Goal: Communication & Community: Answer question/provide support

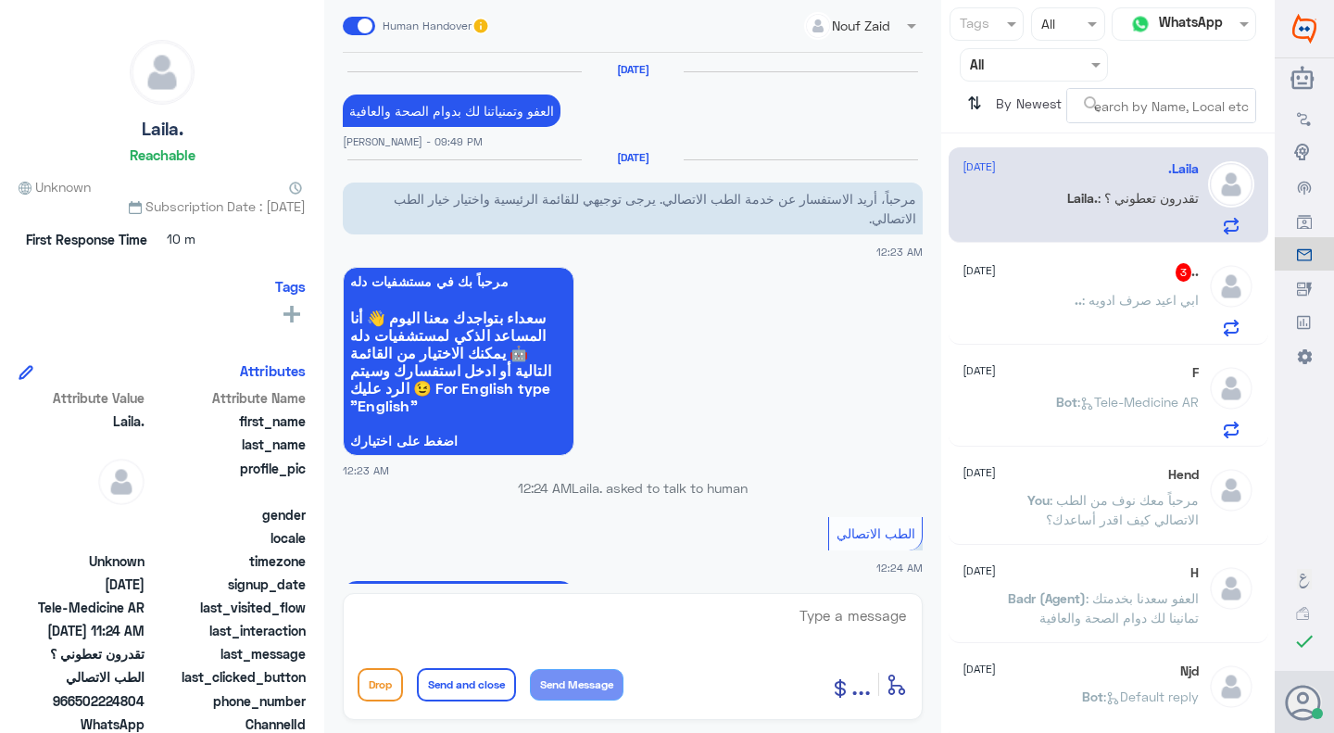
scroll to position [1220, 0]
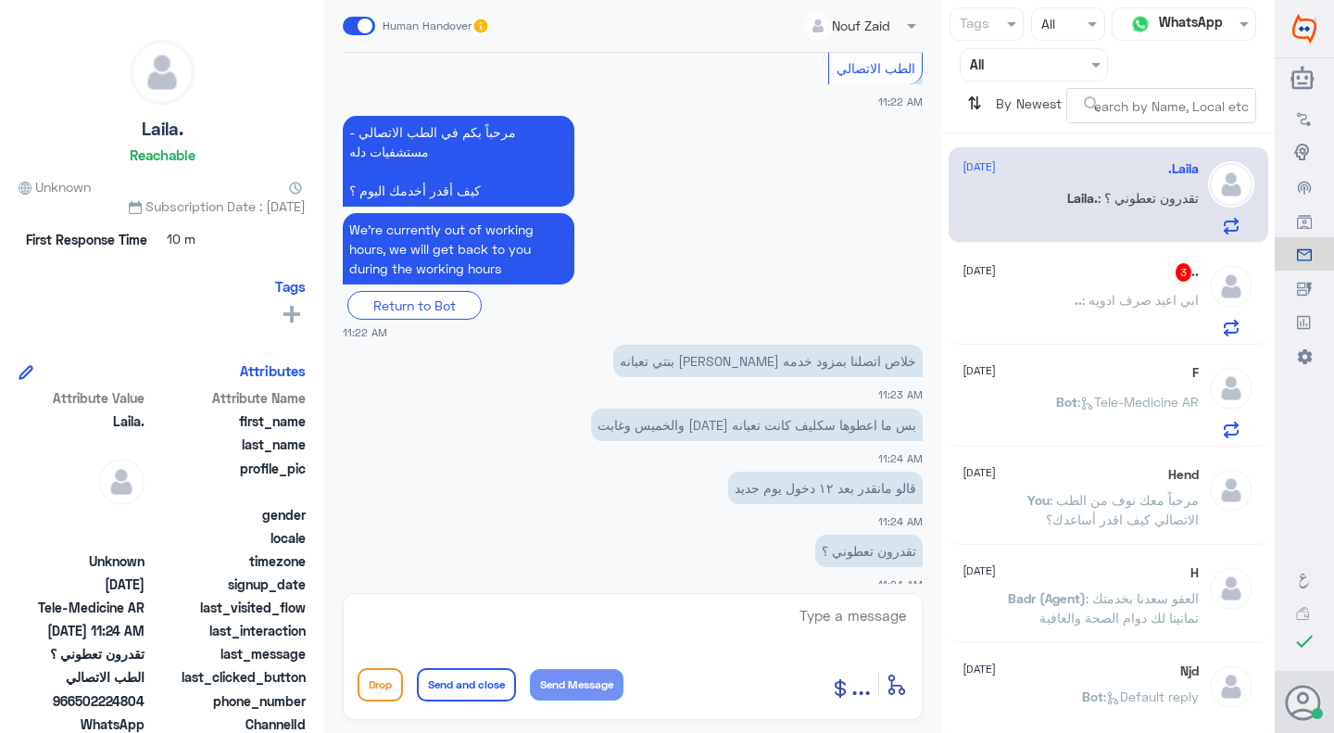
click at [677, 610] on textarea at bounding box center [633, 625] width 550 height 45
type textarea "d"
type textarea "ي"
type textarea "م"
type textarea "ن"
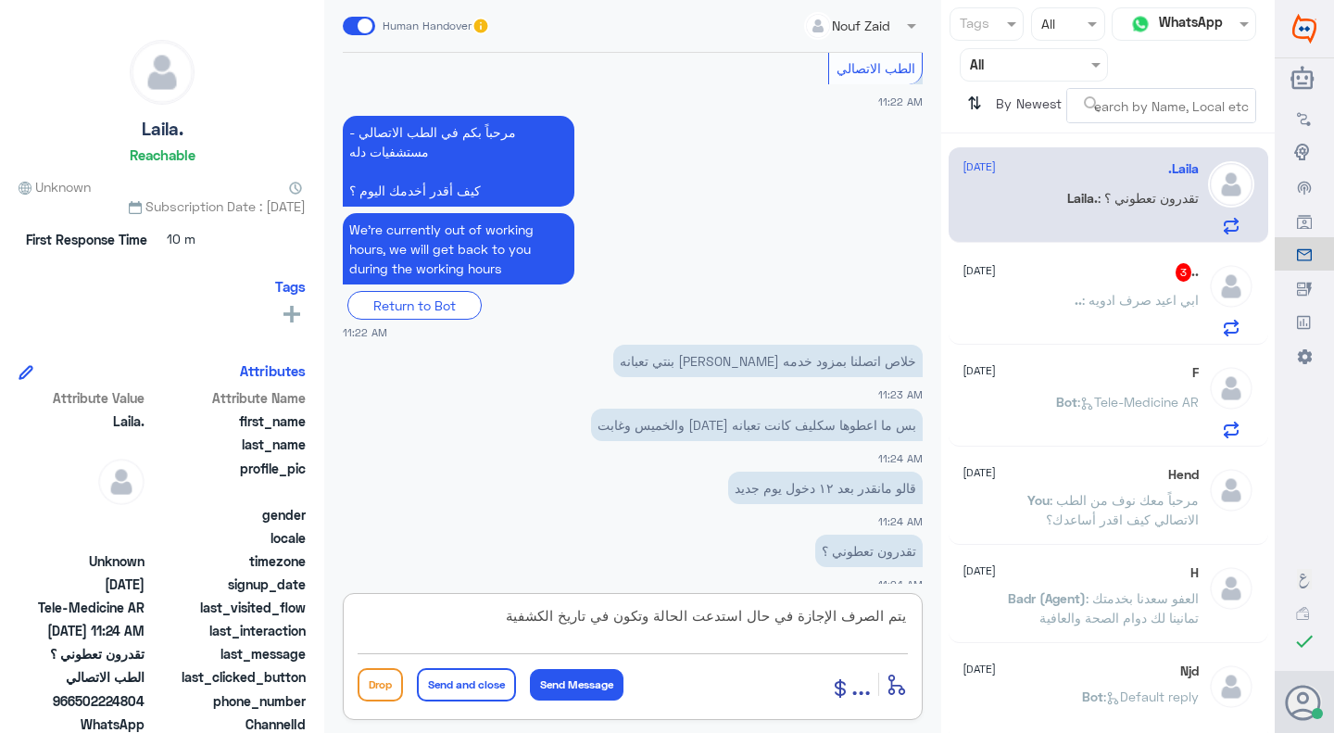
type textarea "يتم الصرف الإجازة في حال استدعت الحالة وتكون في تاريخ الكشفية"
click at [486, 693] on button "Send and close" at bounding box center [466, 684] width 99 height 33
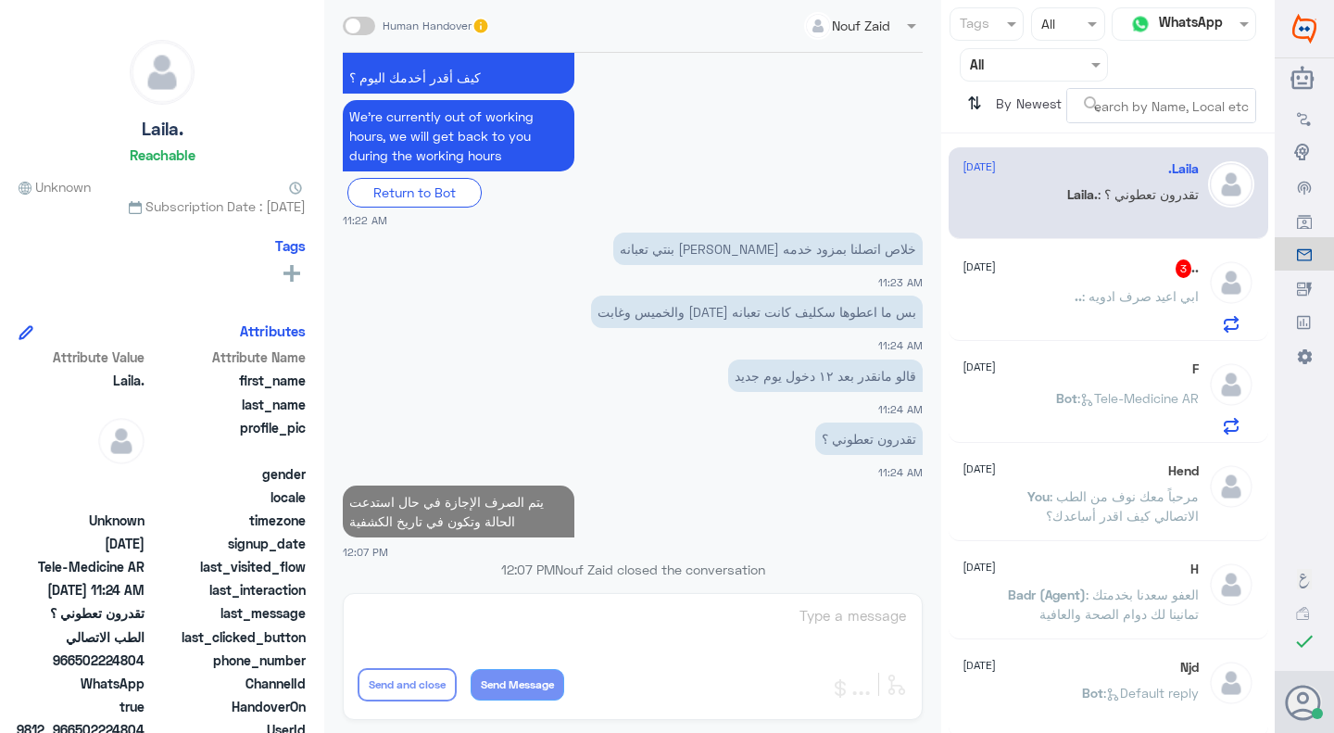
click at [1147, 308] on p ".. : ابي اعيد صرف ادويه" at bounding box center [1136, 309] width 124 height 46
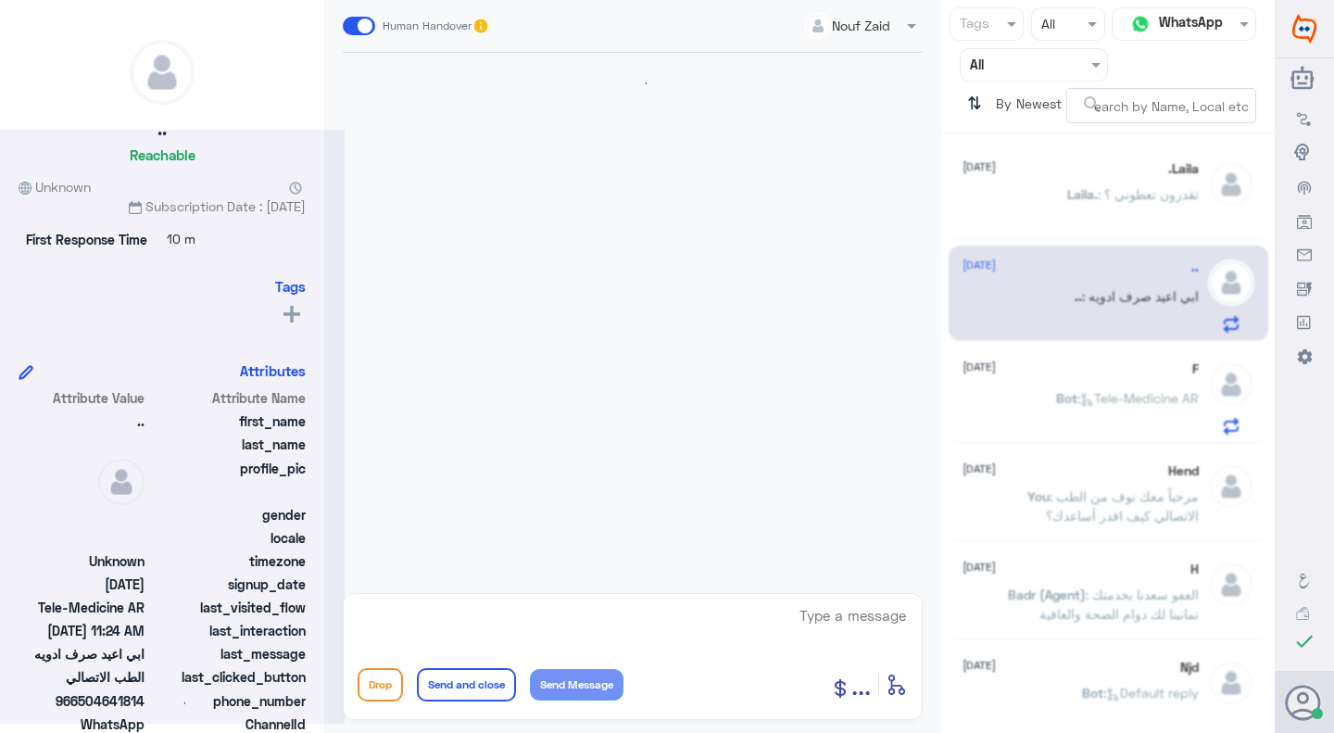
scroll to position [187, 0]
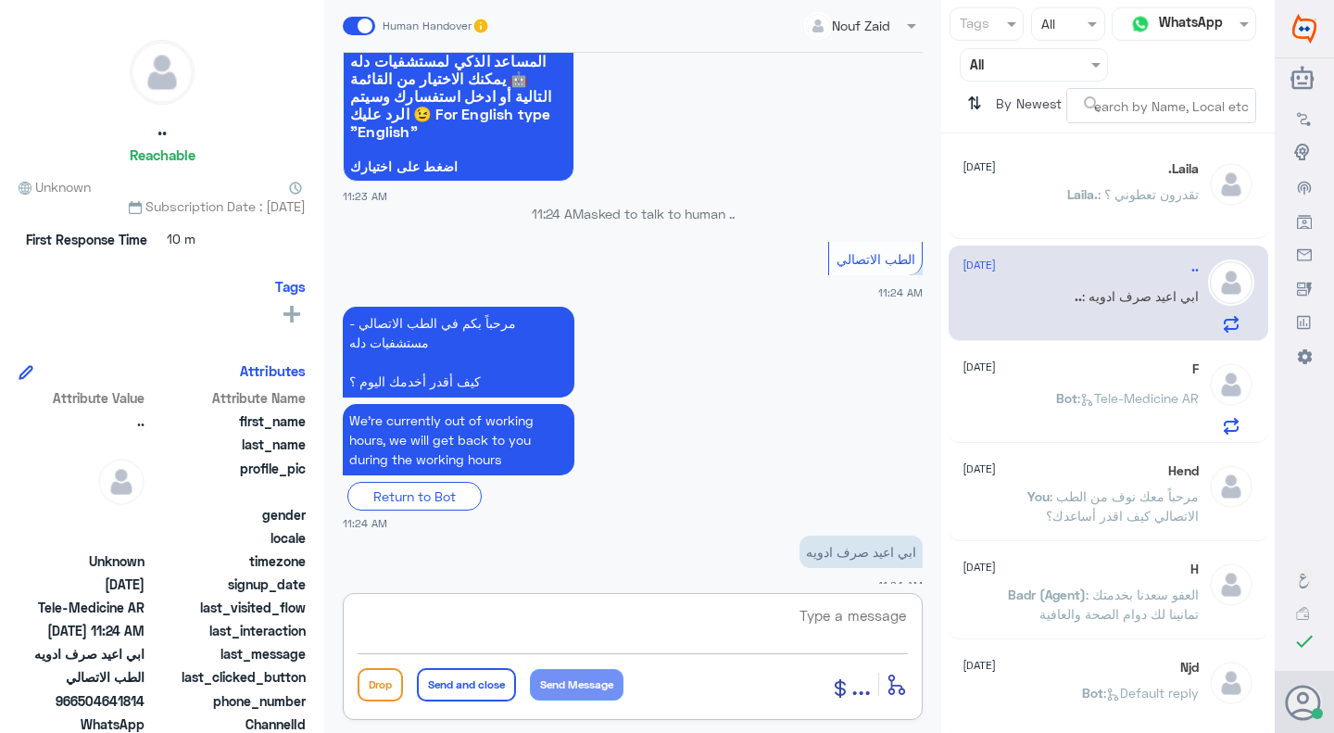
click at [686, 629] on textarea at bounding box center [633, 625] width 550 height 45
type textarea "م"
paste textarea "مرحبا معك نوف من الطب الاتصالي"
type textarea "مرحبا معك نوف من الطب الاتصالي"
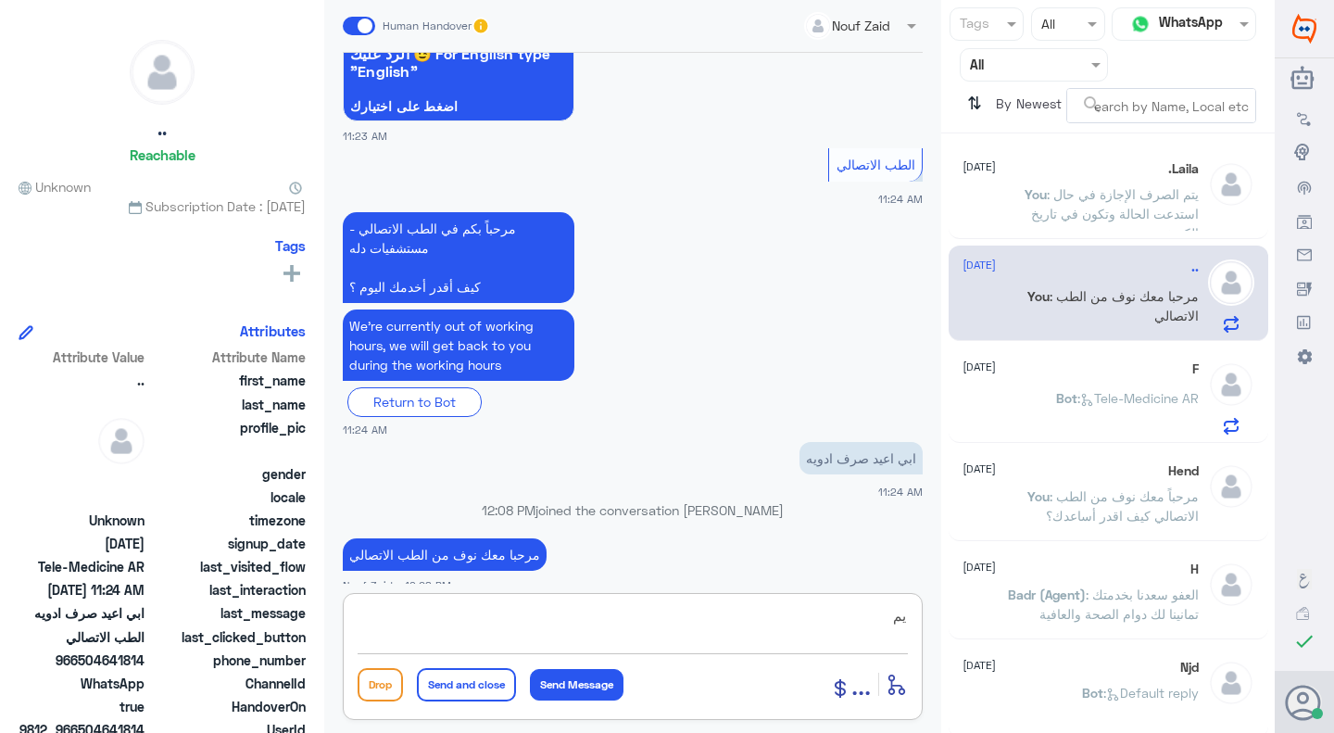
type textarea "ي"
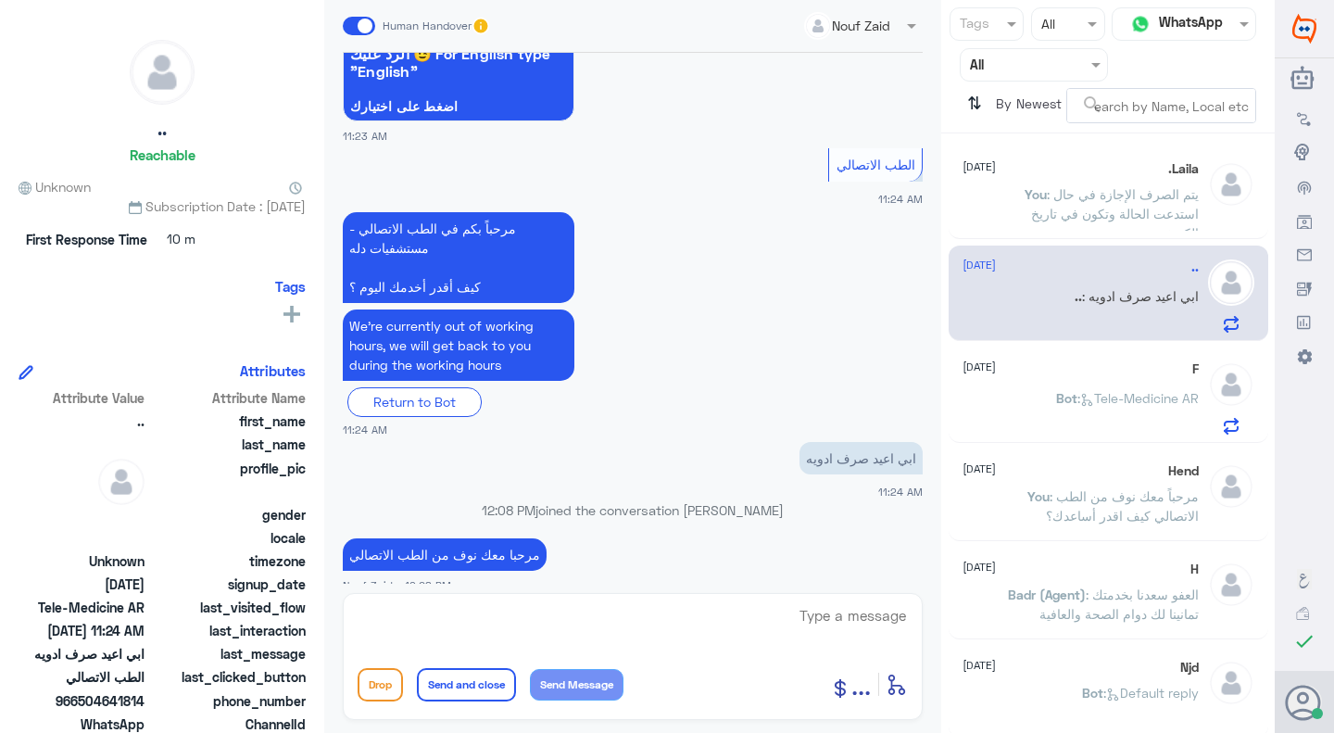
scroll to position [310, 0]
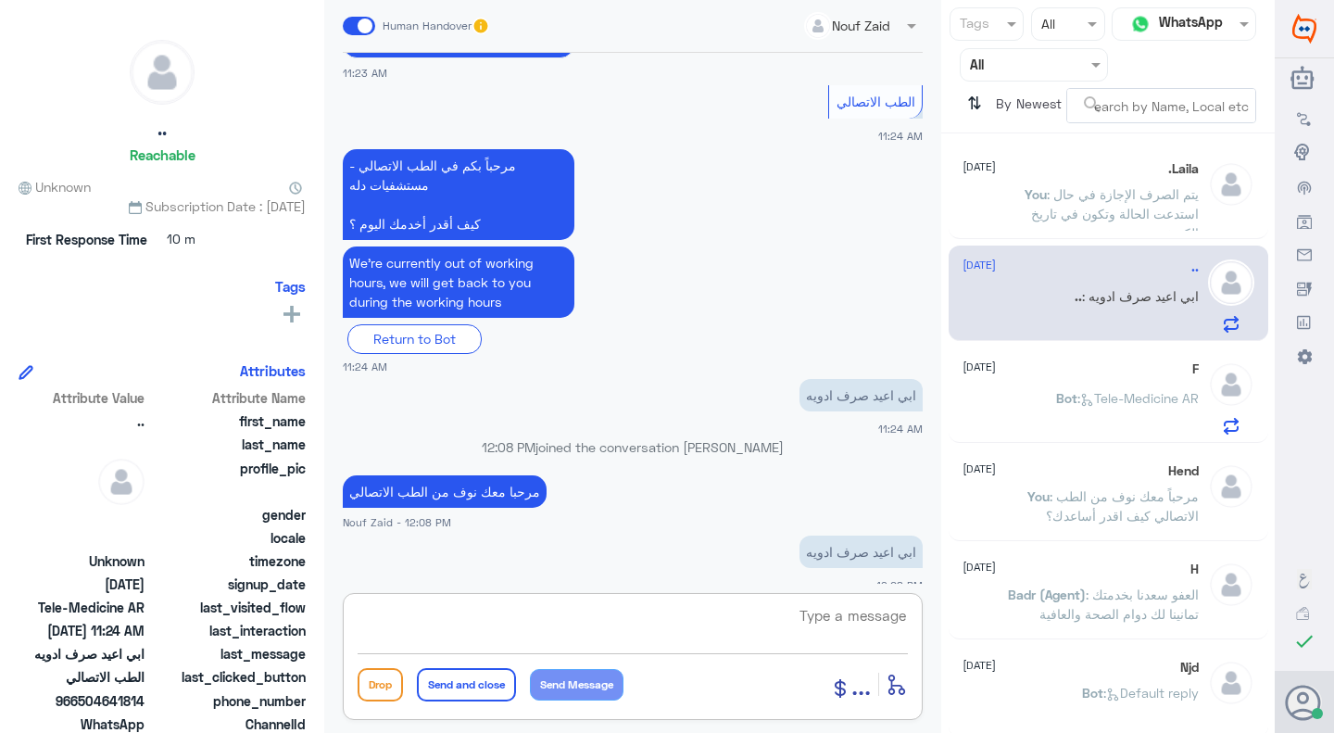
click at [732, 624] on textarea at bounding box center [633, 625] width 550 height 45
paste textarea "هنا الطب الاتصالي لكل مايخص الاستشارة الفورية من خلال التطبيق والتي من خلالها ي…"
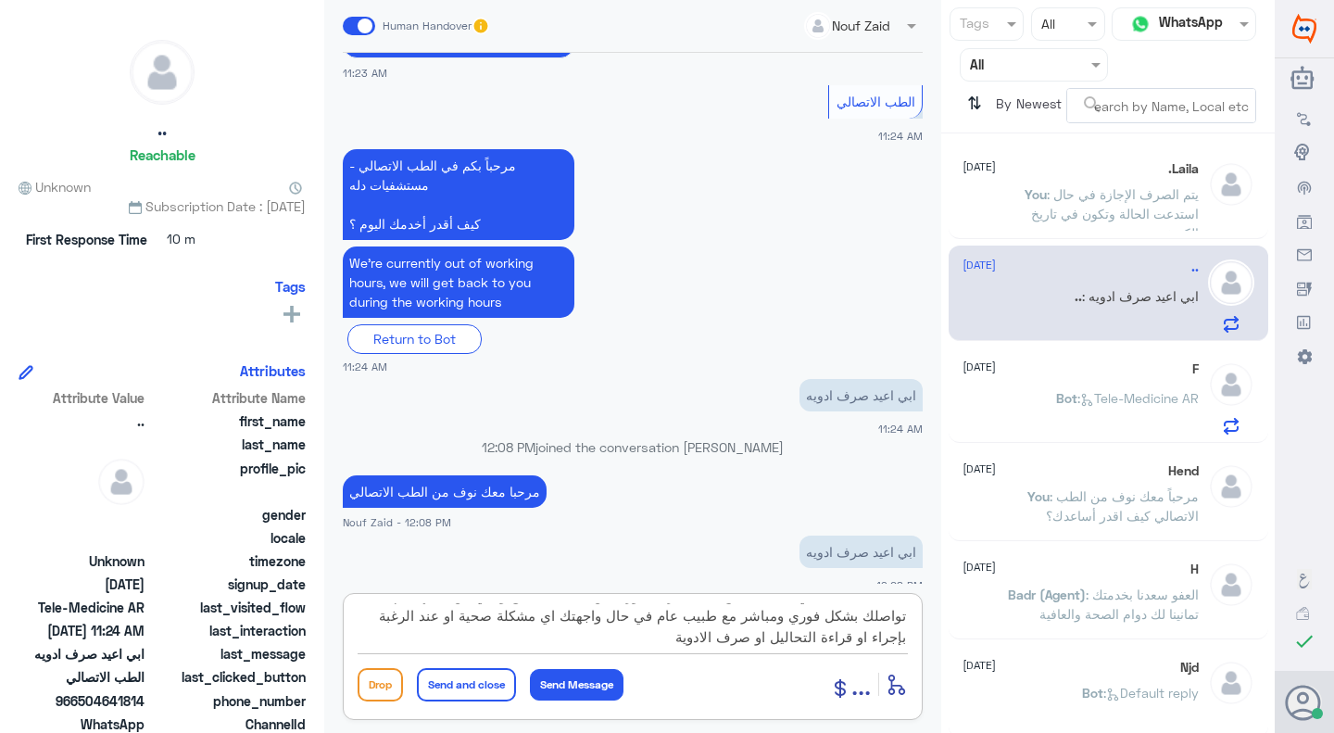
scroll to position [0, 0]
drag, startPoint x: 733, startPoint y: 616, endPoint x: 921, endPoint y: 615, distance: 188.0
click at [921, 615] on div "هنا الطب الاتصالي لكل مايخص الاستشارة الفورية من خلال التطبيق والتي من خلالها ي…" at bounding box center [633, 656] width 580 height 127
click at [864, 617] on textarea "يمكنك الاستشارة الفورية من خلال التطبيق والتي من خلالها يتم تواصلك بشكل فوري وم…" at bounding box center [633, 625] width 550 height 45
click at [807, 667] on div "enter flow name ... Drop Send and close Send Message" at bounding box center [633, 684] width 550 height 42
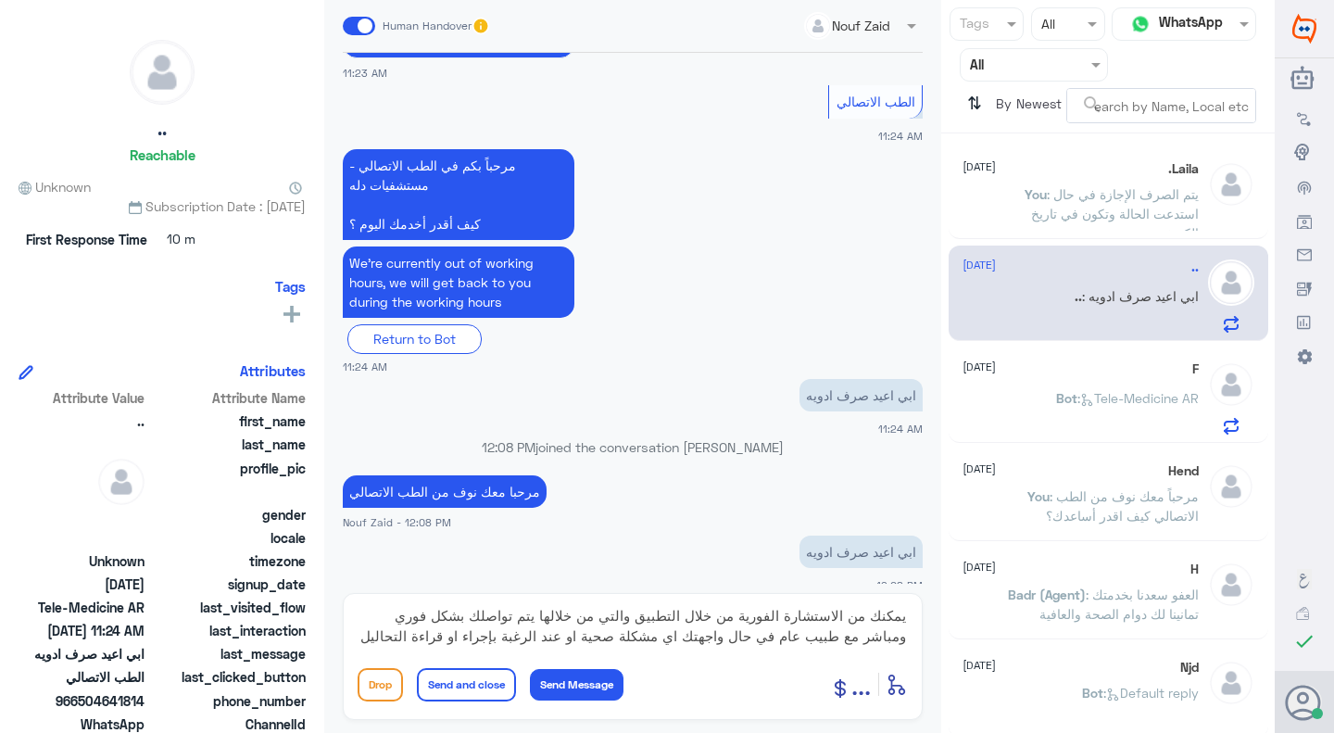
click at [837, 618] on textarea "يمكنك من الاستشارة الفورية من خلال التطبيق والتي من خلالها يتم تواصلك بشكل فوري…" at bounding box center [633, 625] width 550 height 45
drag, startPoint x: 654, startPoint y: 617, endPoint x: 665, endPoint y: 615, distance: 11.3
click at [665, 615] on textarea "يمكنك من خلال الاستشارة الفورية من خلال التطبيق والتي من خلالها يتم تواصلك بشكل…" at bounding box center [633, 625] width 550 height 45
drag, startPoint x: 474, startPoint y: 617, endPoint x: 640, endPoint y: 619, distance: 165.8
click at [640, 619] on textarea "يمكنك من خلال الاستشارة الفورية عبر التطبيق والتي من خلالها يتم تواصلك بشكل فور…" at bounding box center [633, 625] width 550 height 45
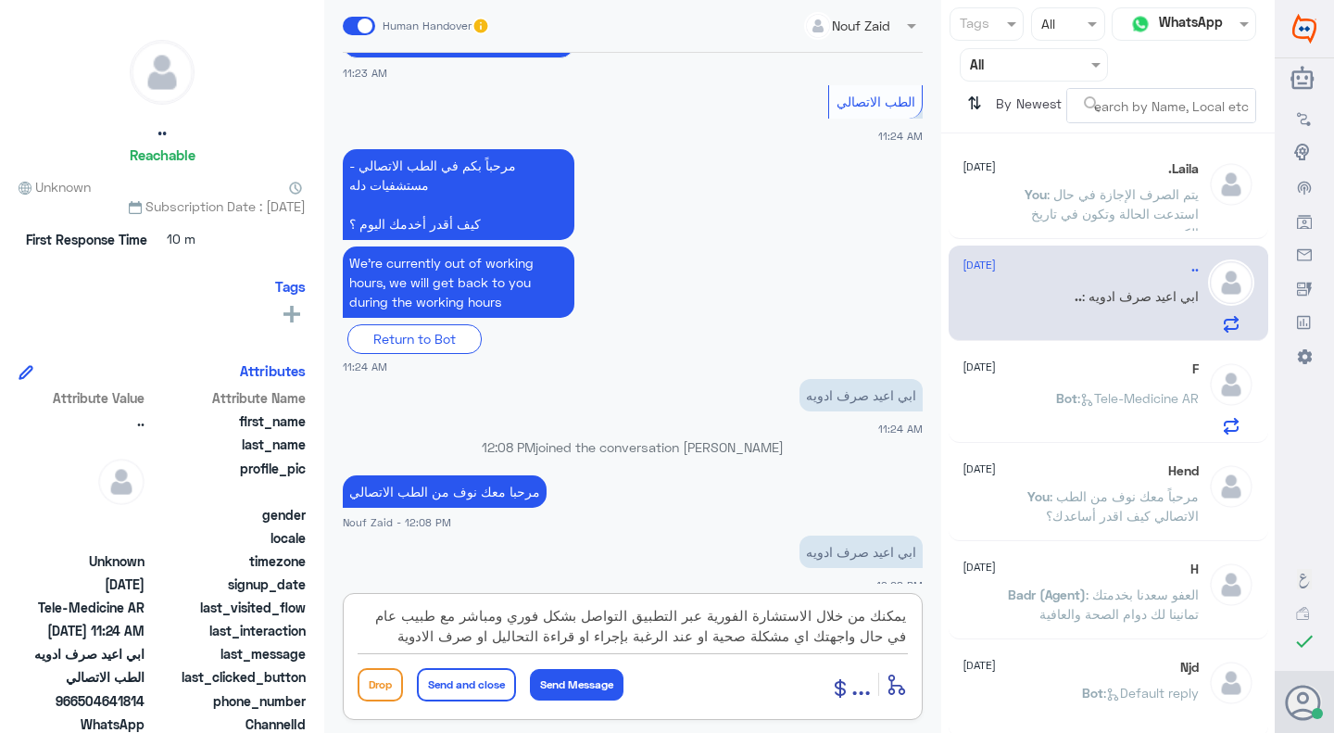
drag, startPoint x: 388, startPoint y: 617, endPoint x: 715, endPoint y: 634, distance: 327.4
click at [715, 634] on textarea "يمكنك من خلال الاستشارة الفورية عبر التطبيق التواصل بشكل فوري ومباشر مع طبيب عا…" at bounding box center [633, 625] width 550 height 45
drag, startPoint x: 723, startPoint y: 640, endPoint x: 873, endPoint y: 649, distance: 150.3
click at [873, 649] on div "يمكنك من خلال الاستشارة الفورية عبر التطبيق التواصل بشكل فوري ومباشر مع طبيب عا…" at bounding box center [633, 628] width 550 height 50
click at [697, 637] on textarea "يمكنك من خلال الاستشارة الفورية عبر التطبيق التواصل بشكل فوري ومباشر مع طبيب عا…" at bounding box center [633, 625] width 550 height 45
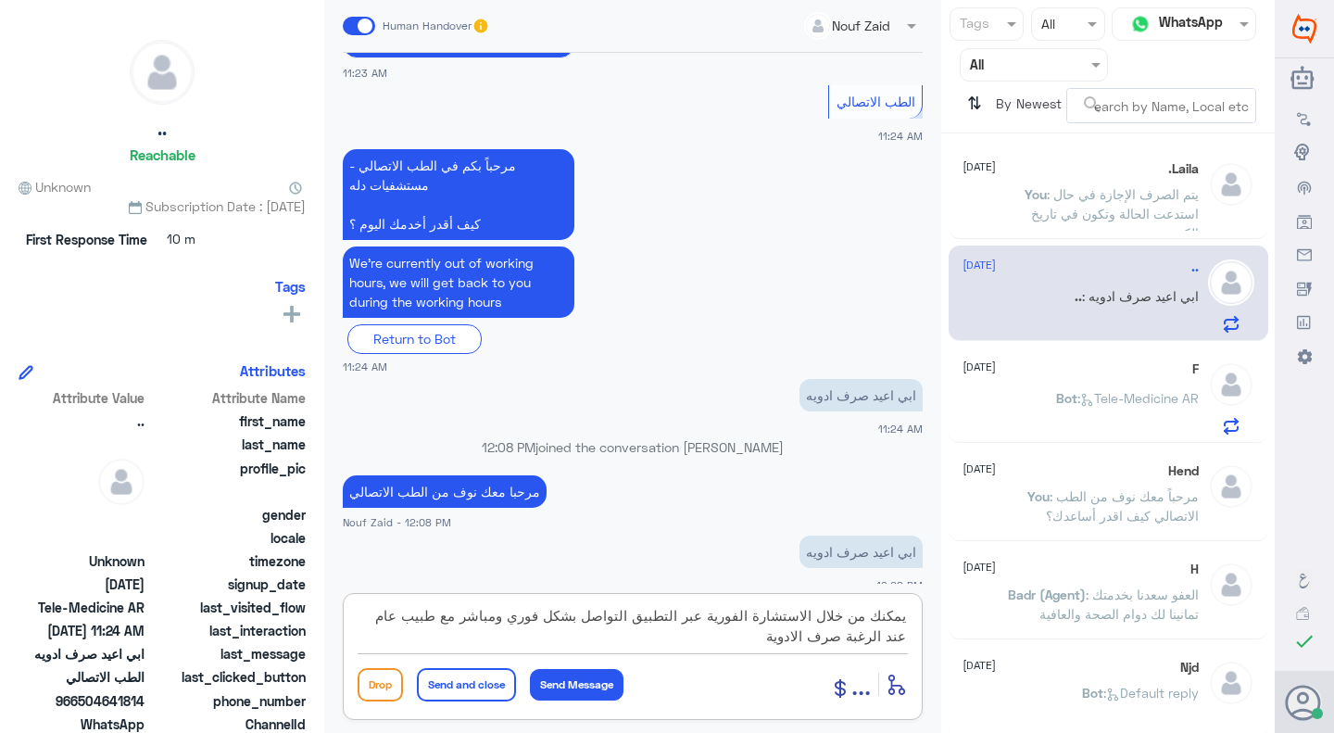
click at [868, 635] on textarea "يمكنك من خلال الاستشارة الفورية عبر التطبيق التواصل بشكل فوري ومباشر مع طبيب عا…" at bounding box center [633, 625] width 550 height 45
type textarea "يمكنك من خلال الاستشارة الفورية عبر التطبيق التواصل بشكل [PERSON_NAME] مع طبيب …"
click at [597, 682] on button "Send Message" at bounding box center [577, 684] width 94 height 31
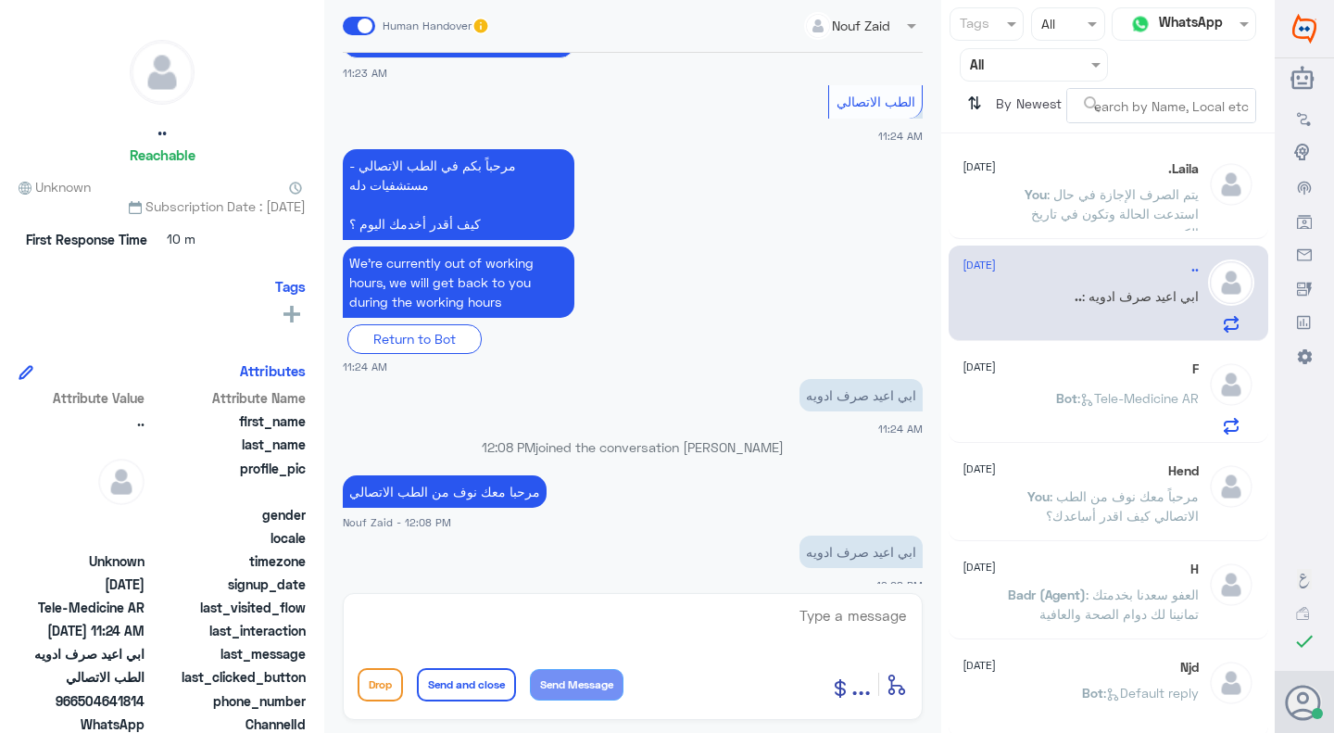
scroll to position [408, 0]
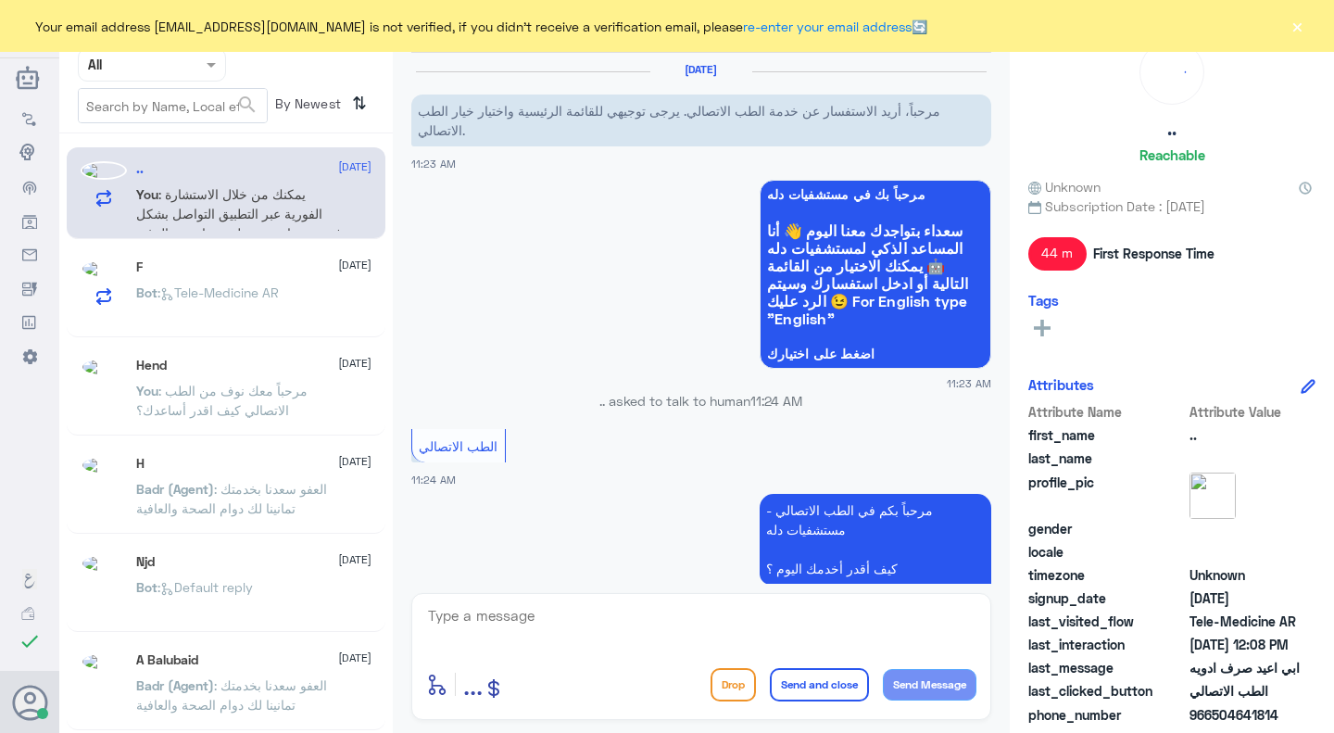
scroll to position [442, 0]
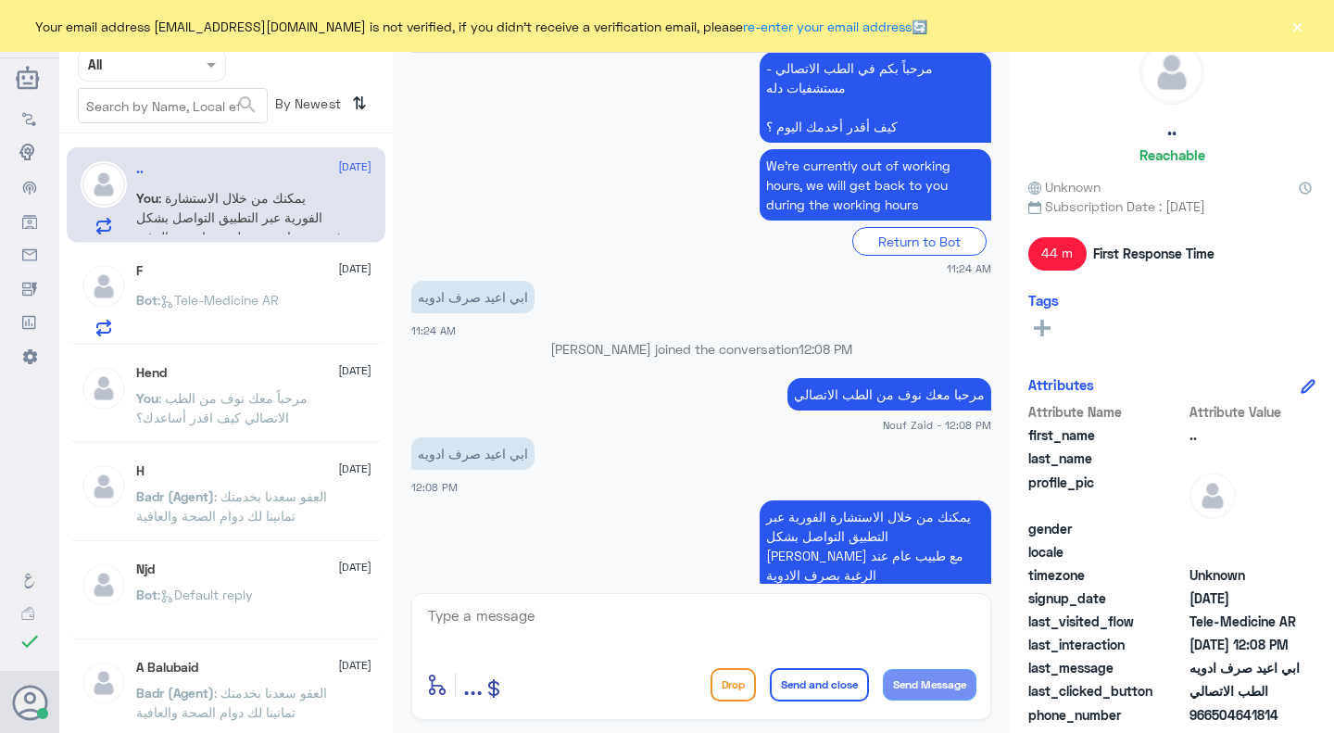
click at [252, 289] on div "F 3 October Bot : Tele-Medicine AR" at bounding box center [254, 299] width 236 height 73
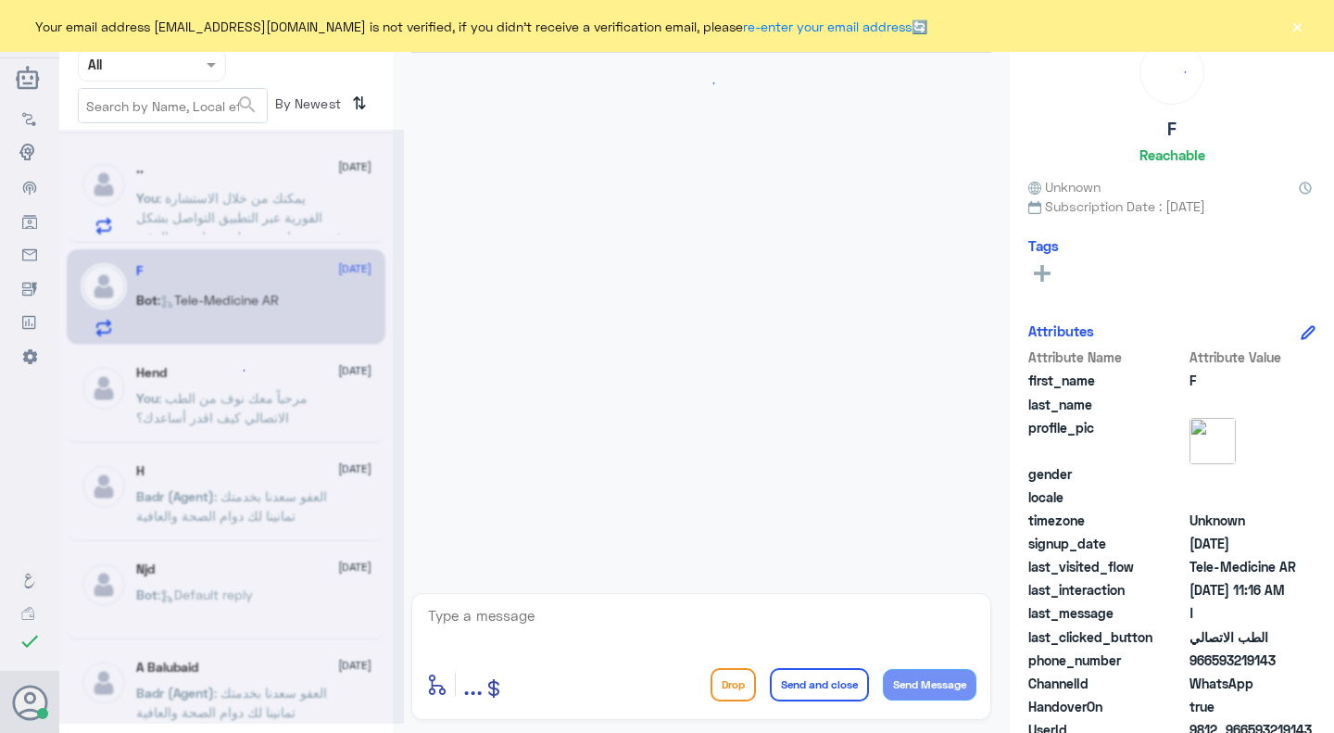
scroll to position [124, 0]
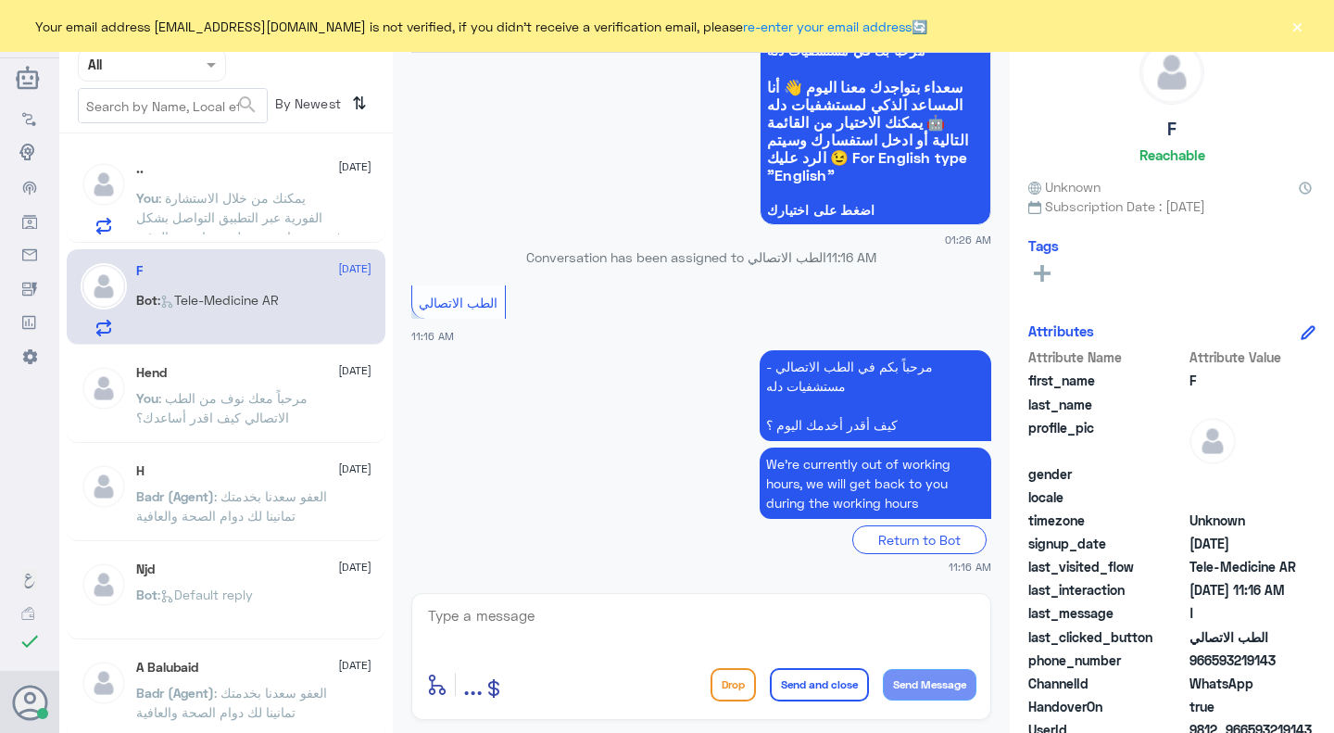
click at [556, 625] on textarea at bounding box center [701, 625] width 550 height 45
click at [1301, 19] on button "×" at bounding box center [1296, 26] width 19 height 19
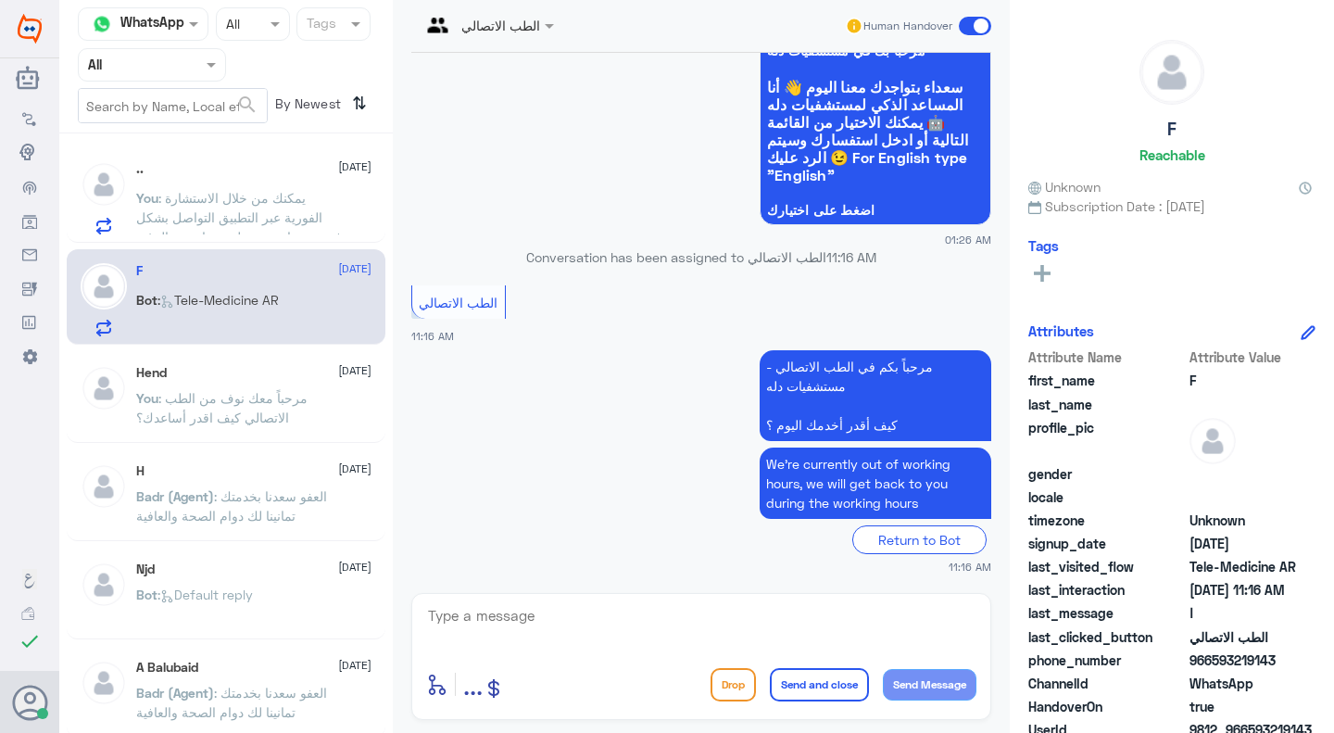
click at [207, 297] on span ": Tele-Medicine AR" at bounding box center [217, 300] width 121 height 16
click at [528, 616] on textarea at bounding box center [701, 625] width 550 height 45
paste textarea "مرحبا معك نوف من الطب الاتصالي كيف اقدر اساعدك؟"
type textarea "مرحبا معك نوف من الطب الاتصالي كيف اقدر اساعدك؟"
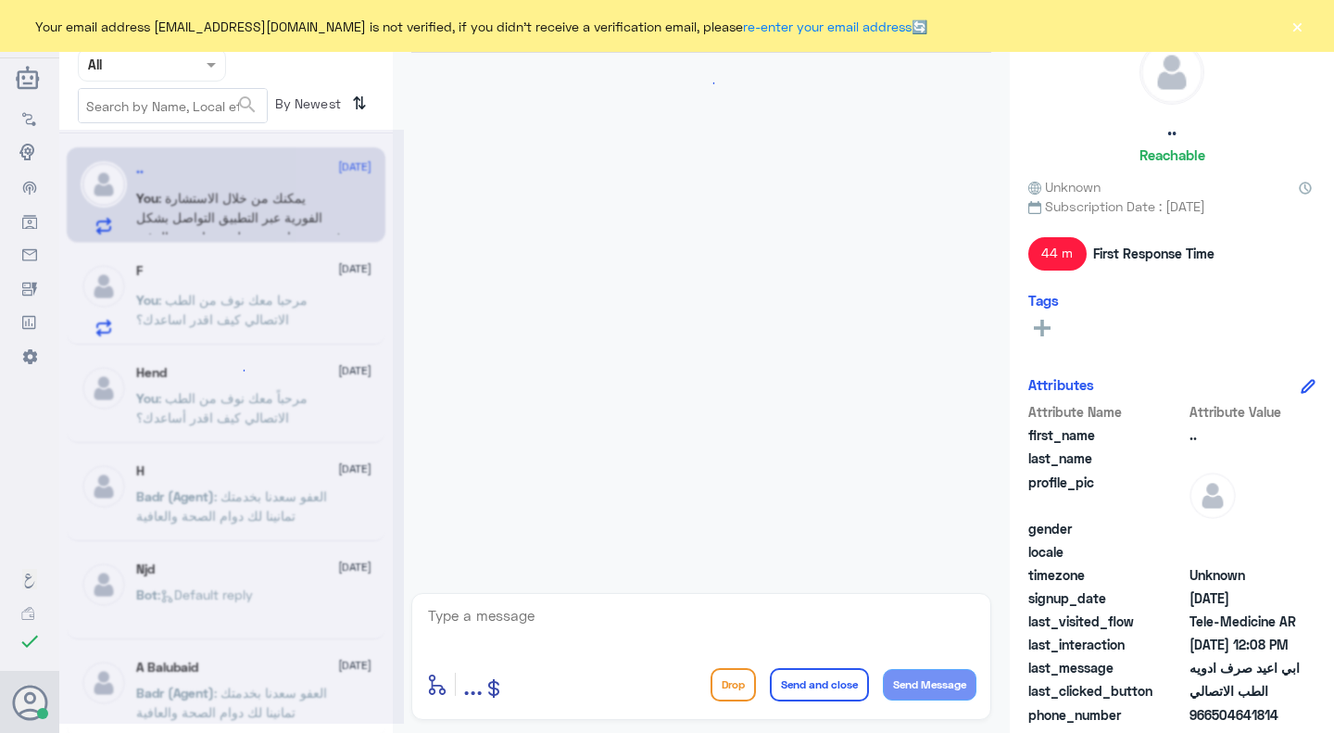
scroll to position [442, 0]
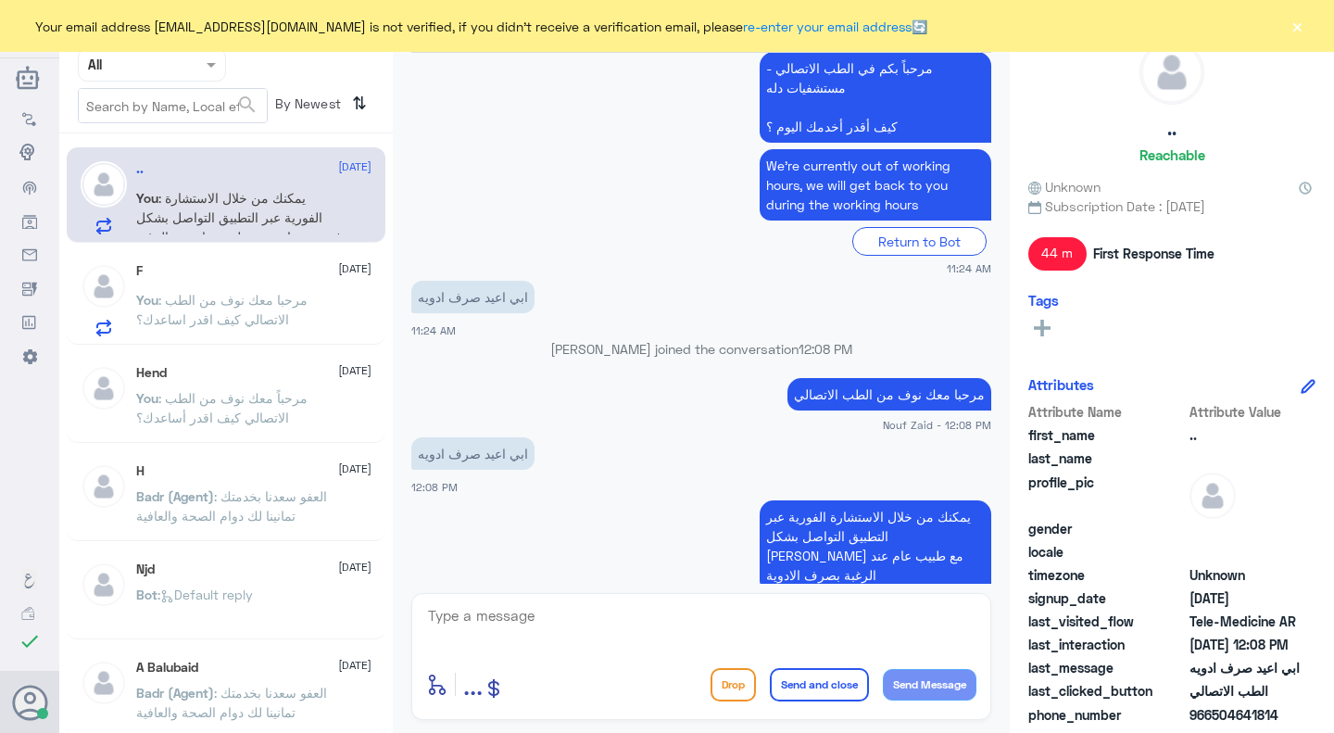
click at [1289, 22] on button "×" at bounding box center [1296, 26] width 19 height 19
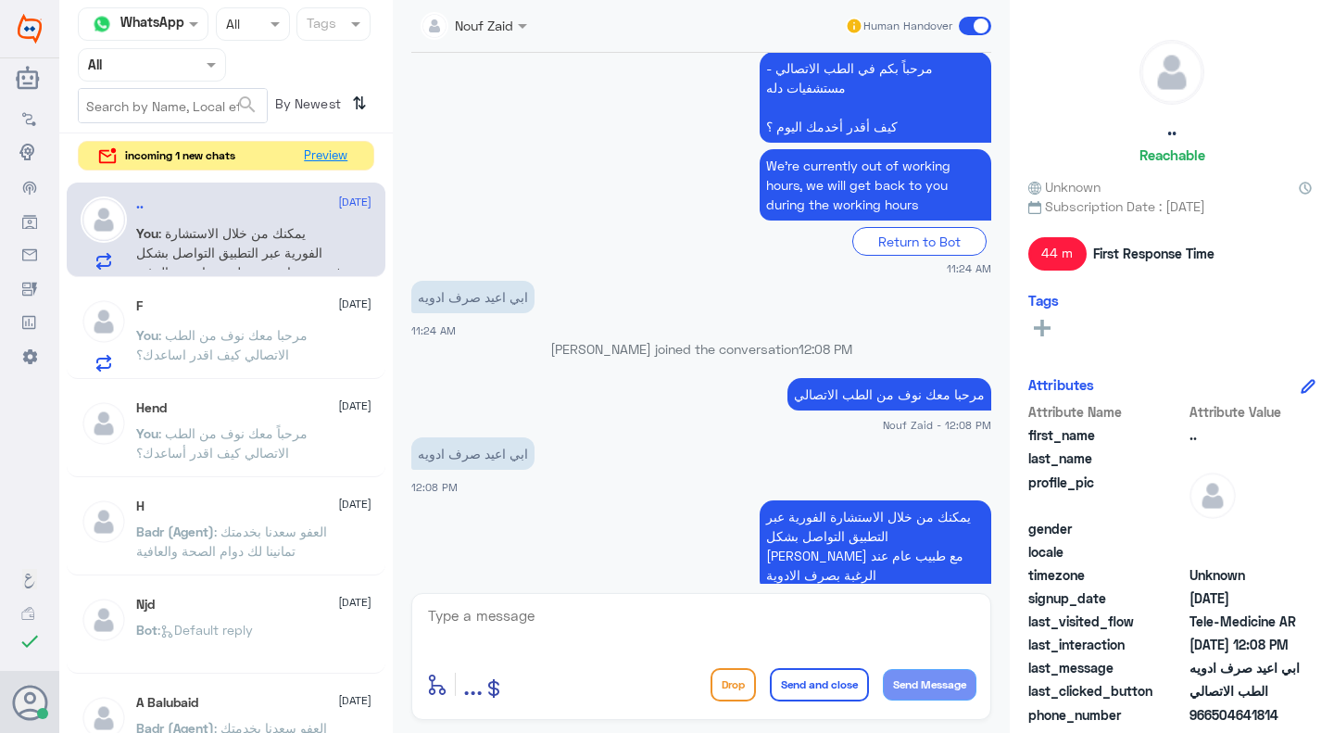
click at [331, 160] on button "Preview" at bounding box center [325, 156] width 57 height 29
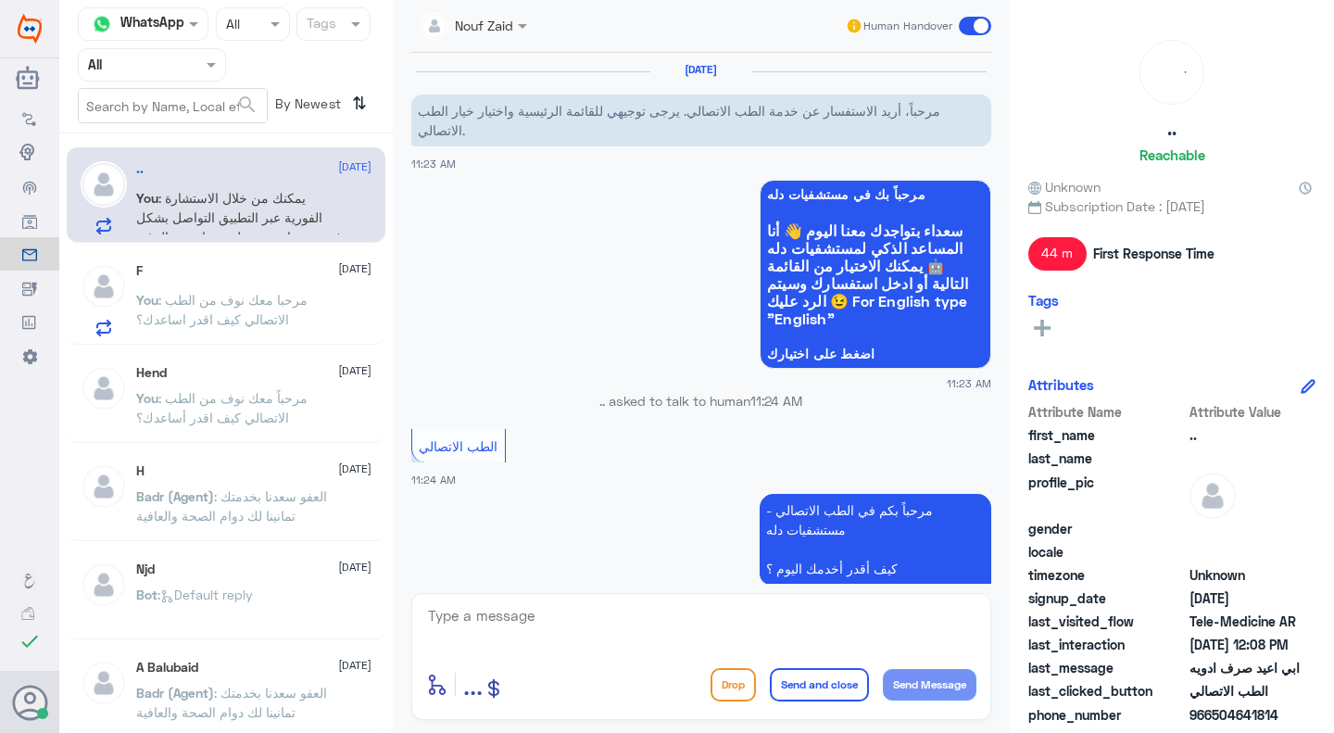
scroll to position [442, 0]
